Goal: Information Seeking & Learning: Find specific fact

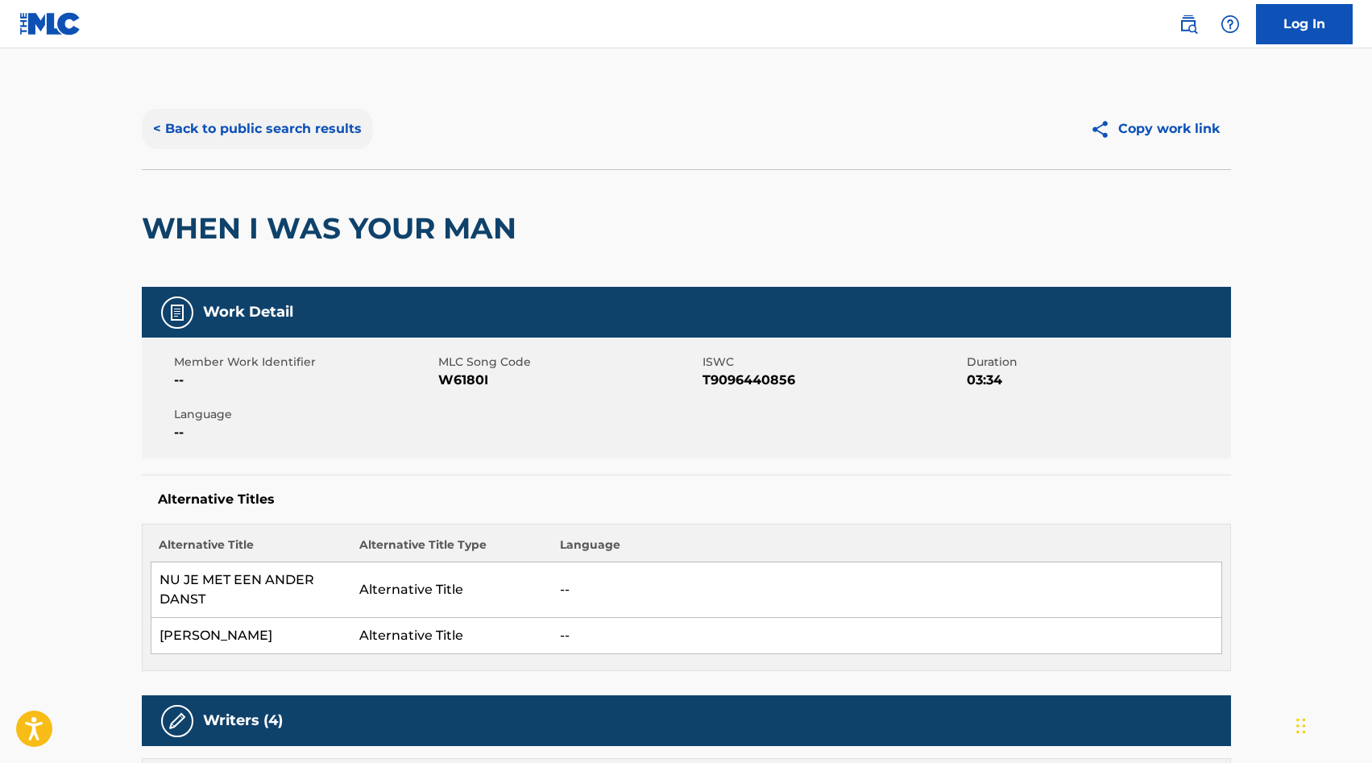
click at [269, 122] on button "< Back to public search results" at bounding box center [257, 129] width 231 height 40
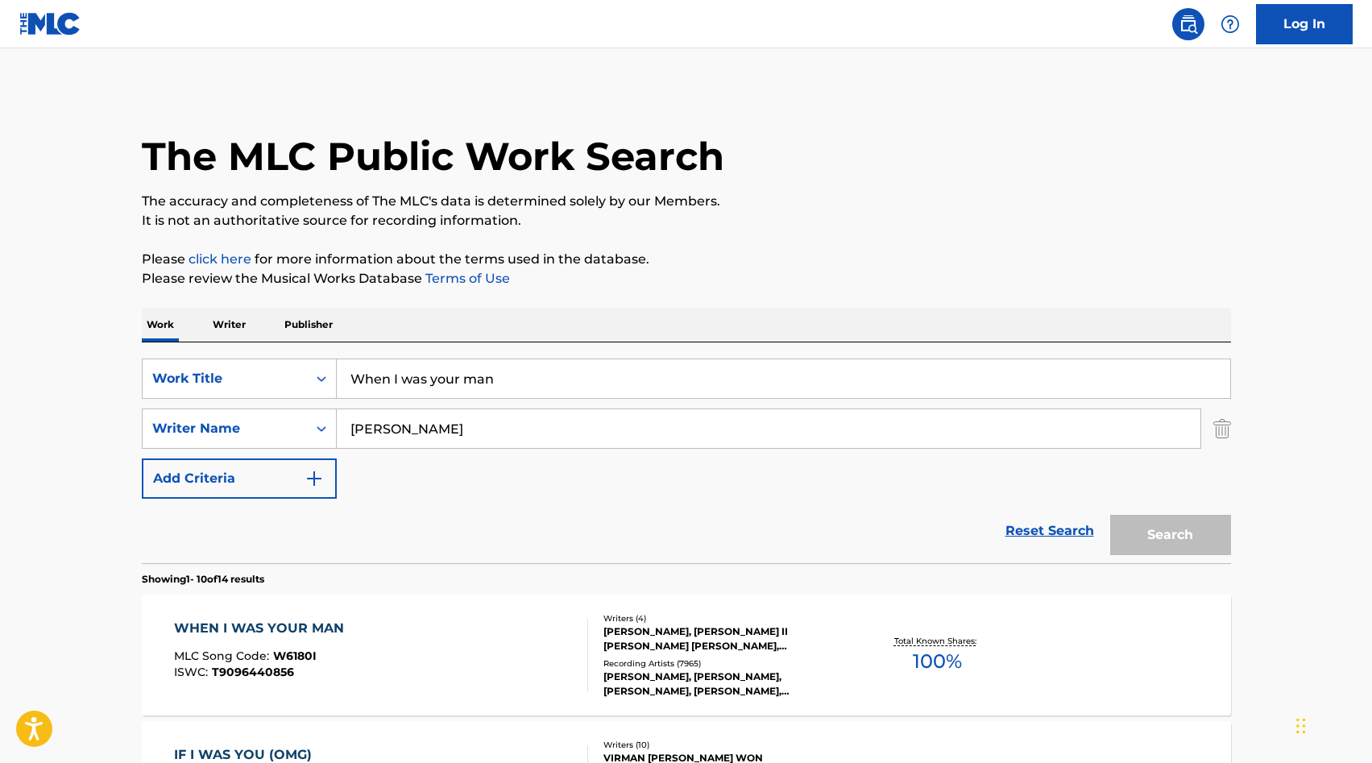
scroll to position [297, 0]
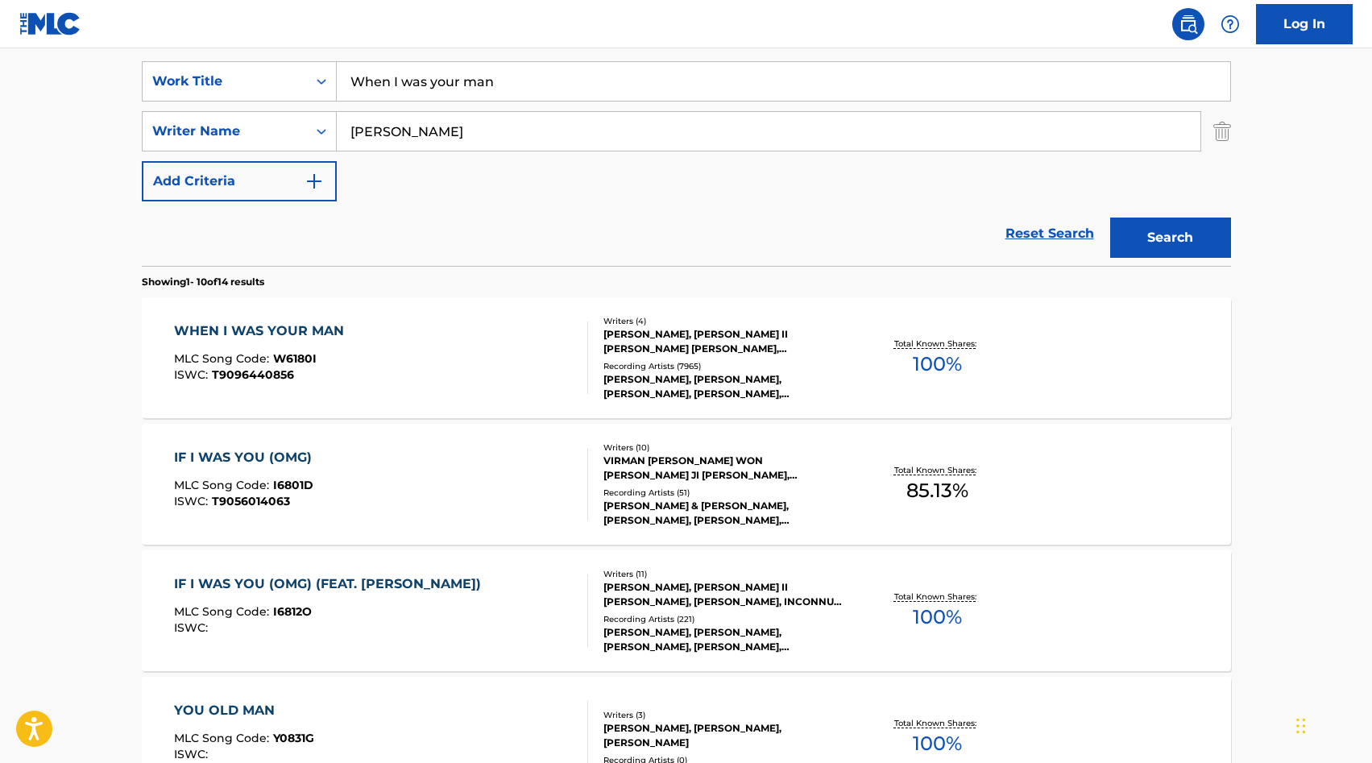
click at [460, 78] on input "When I was your man" at bounding box center [784, 81] width 894 height 39
click at [459, 78] on input "When I was your man" at bounding box center [784, 81] width 894 height 39
type input "g"
type input "flowers"
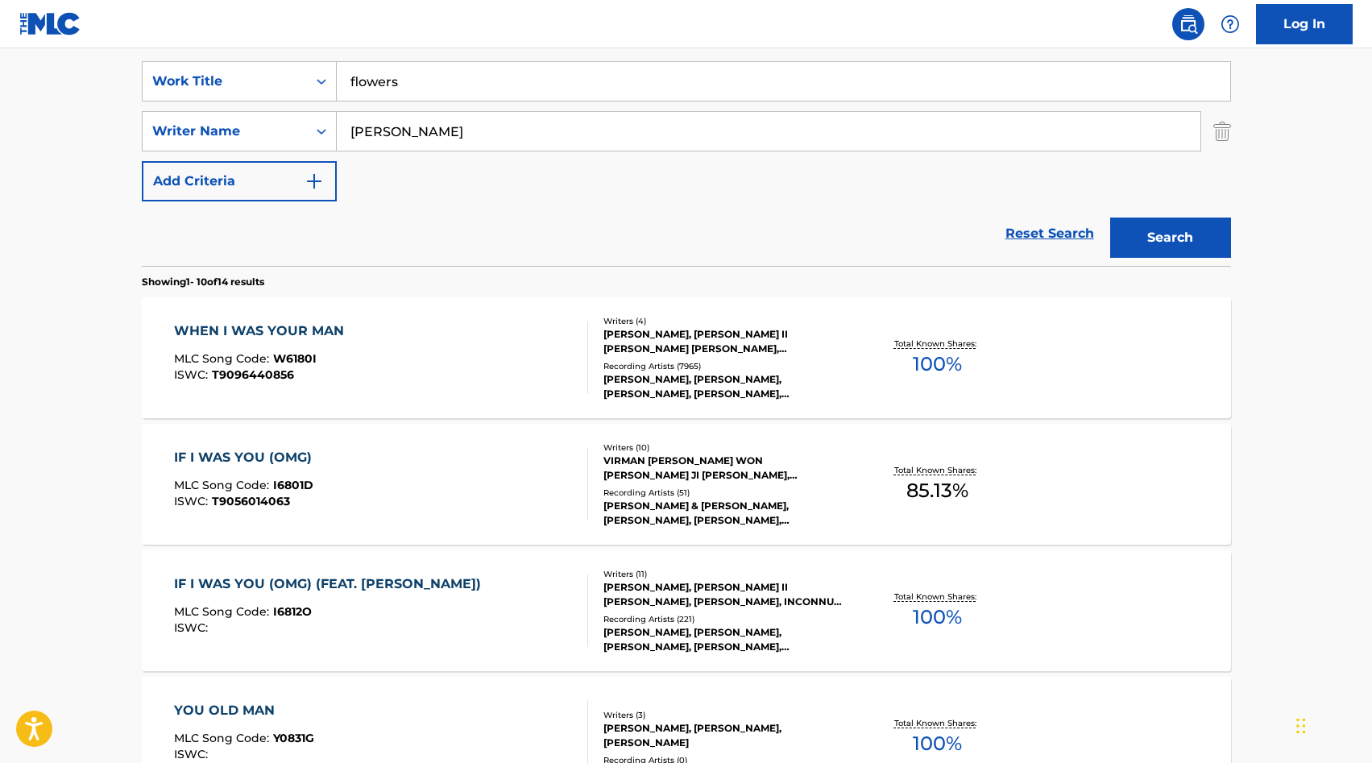
click at [438, 139] on input "[PERSON_NAME]" at bounding box center [769, 131] width 864 height 39
type input "[PERSON_NAME]"
click at [1161, 241] on button "Search" at bounding box center [1170, 238] width 121 height 40
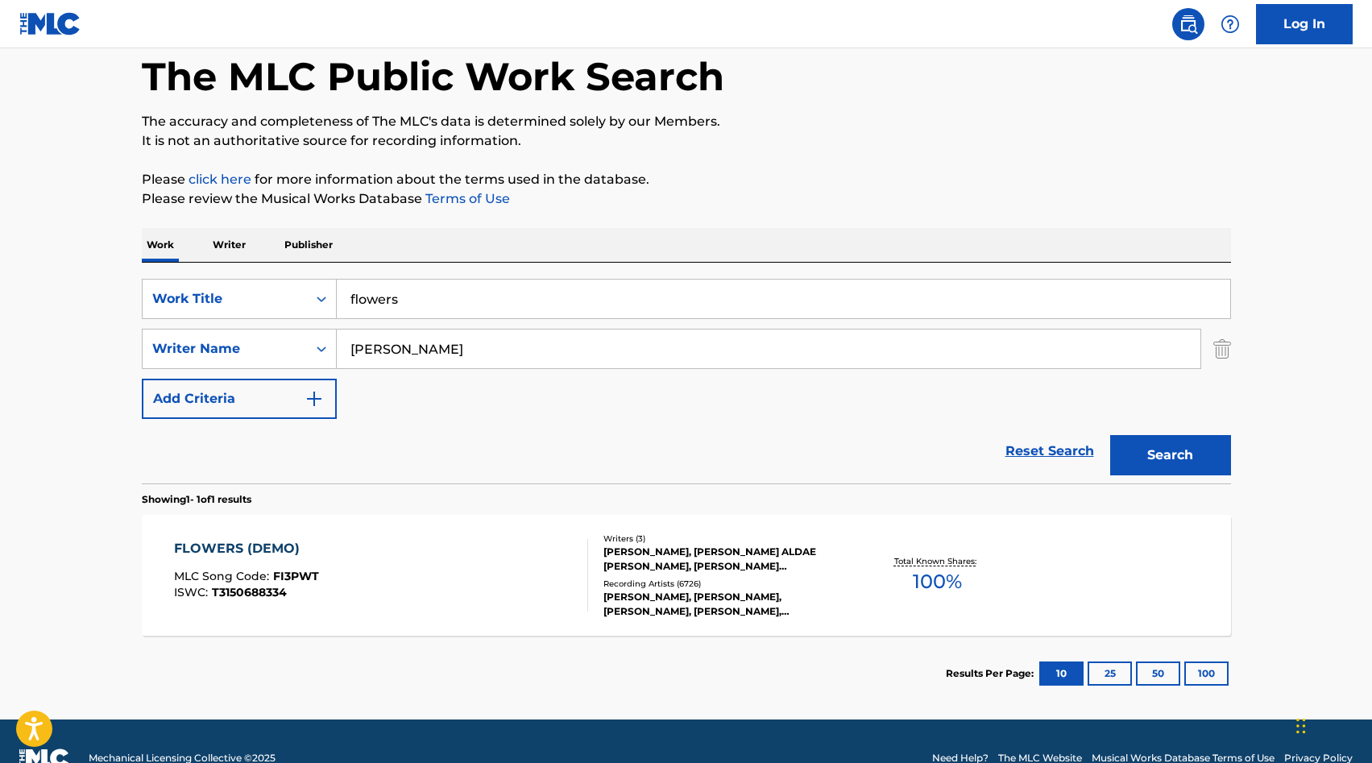
scroll to position [98, 0]
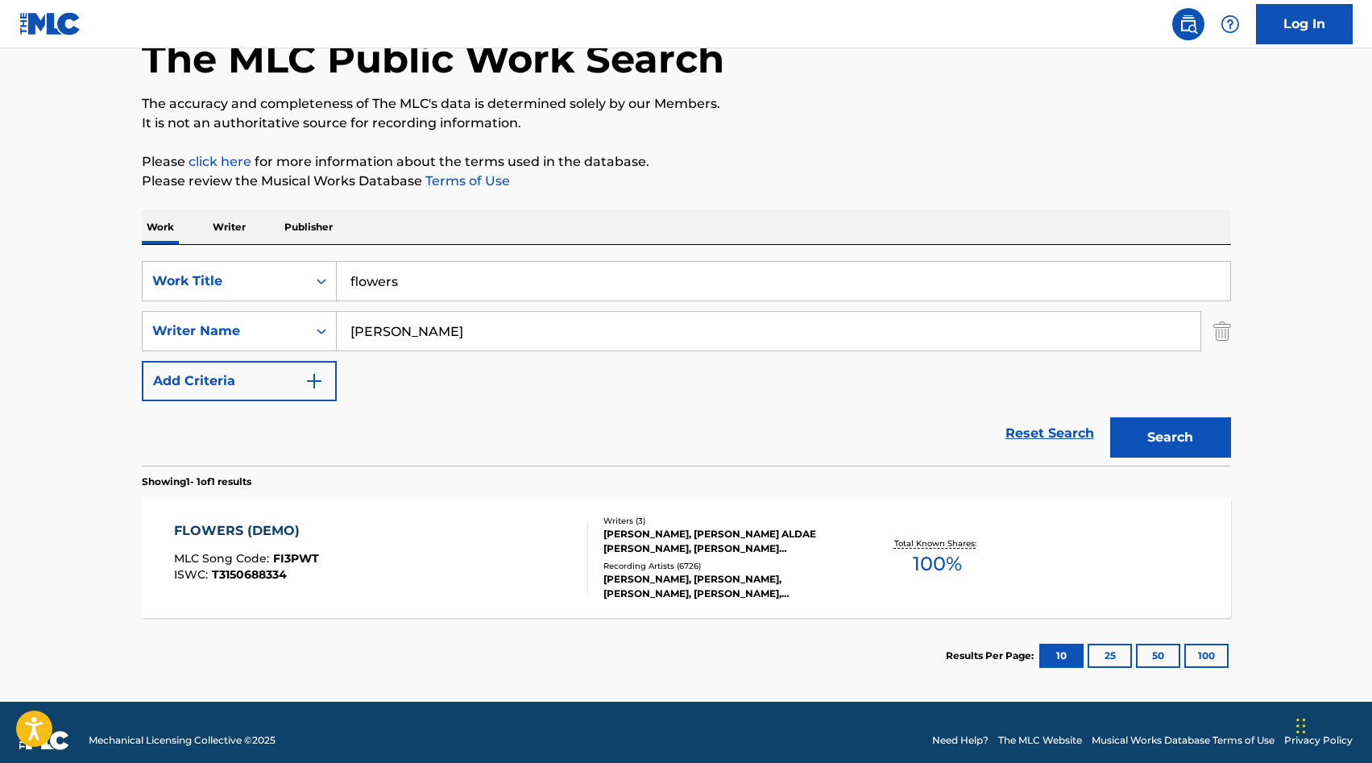
click at [233, 532] on div "FLOWERS (DEMO)" at bounding box center [246, 530] width 145 height 19
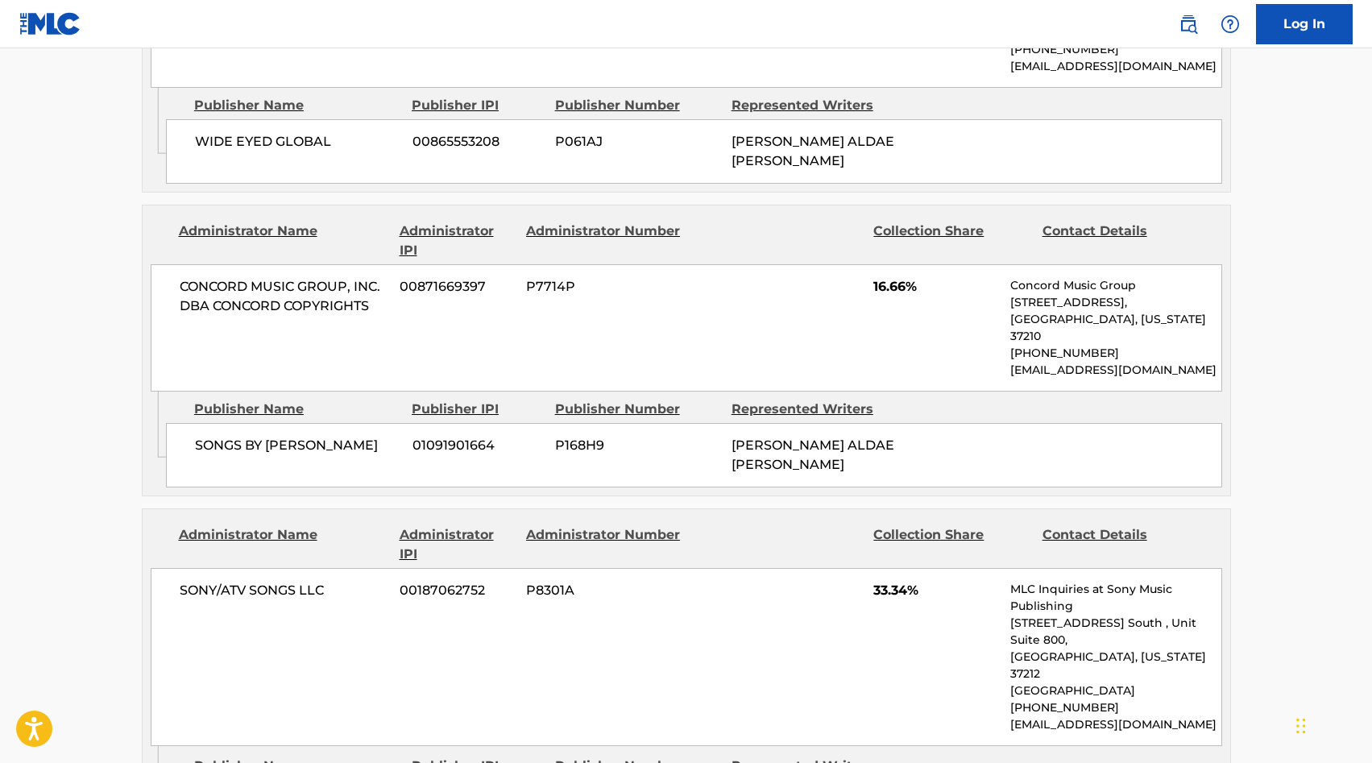
scroll to position [2284, 0]
